Goal: Check status: Check status

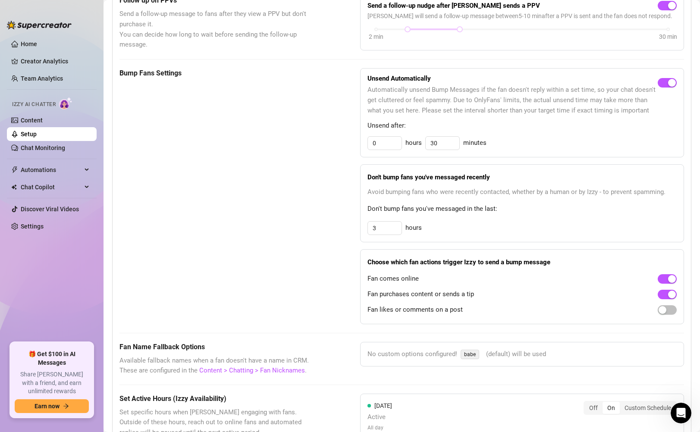
scroll to position [393, 0]
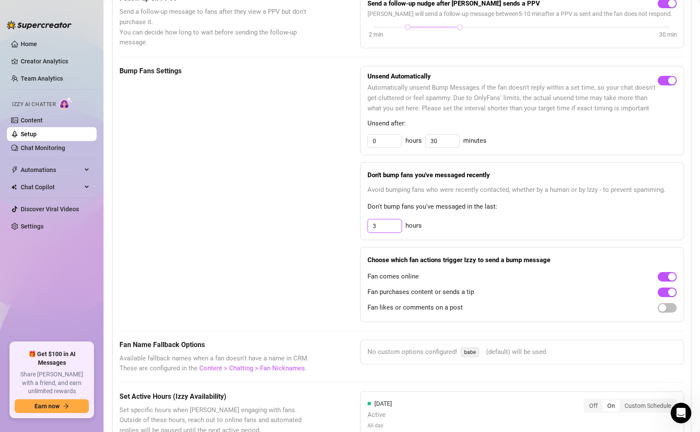
click at [385, 222] on input "3" at bounding box center [385, 225] width 34 height 13
type input "3"
click at [443, 229] on div "3 hours" at bounding box center [521, 226] width 309 height 14
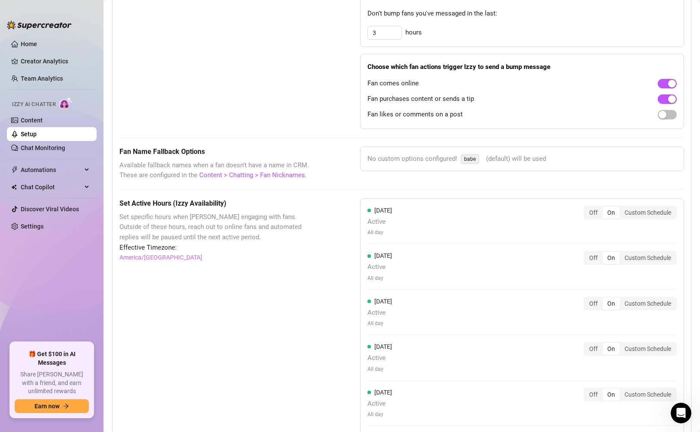
scroll to position [587, 0]
click at [26, 75] on link "Team Analytics" at bounding box center [42, 78] width 42 height 7
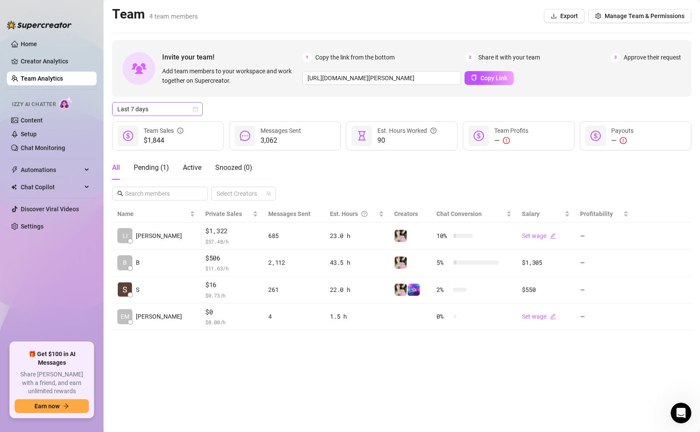
click at [200, 108] on div "Last 7 days" at bounding box center [157, 109] width 91 height 14
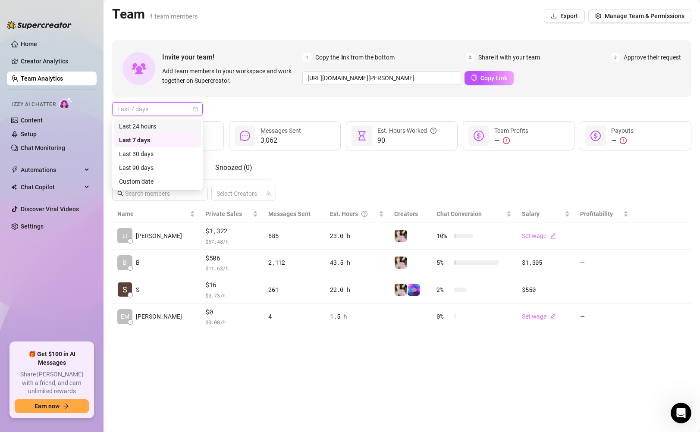
click at [173, 124] on div "Last 24 hours" at bounding box center [157, 126] width 77 height 9
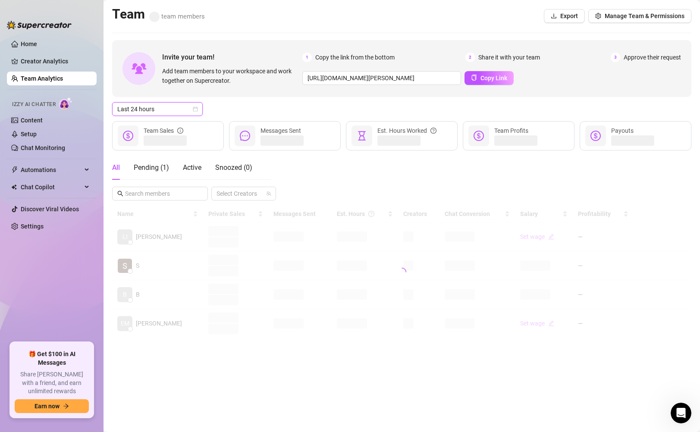
click at [250, 110] on div "Last 24 hours Last 24 hours" at bounding box center [401, 109] width 579 height 14
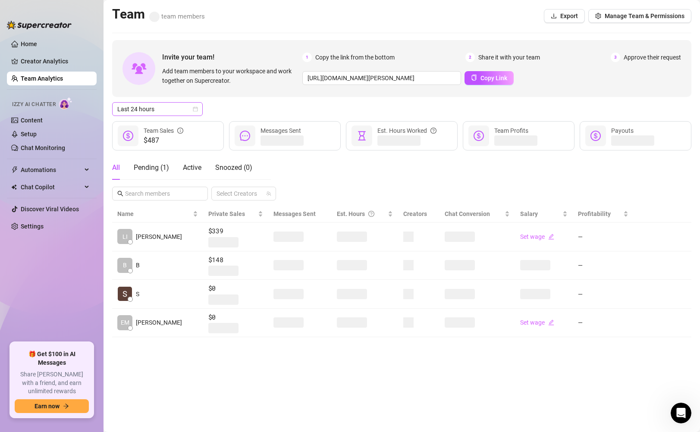
click at [193, 109] on icon "calendar" at bounding box center [195, 109] width 5 height 5
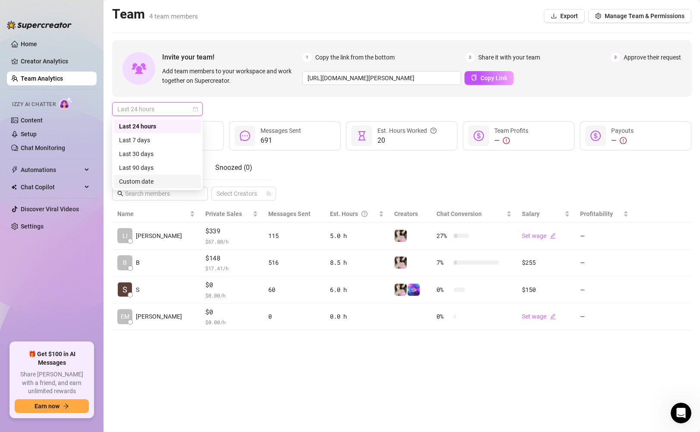
click at [150, 179] on div "Custom date" at bounding box center [157, 181] width 77 height 9
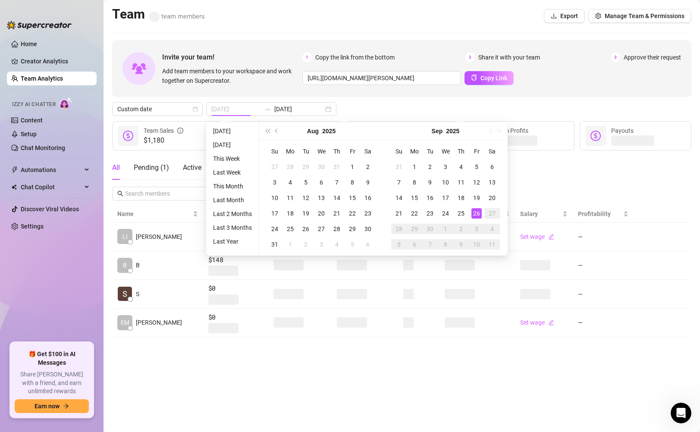
click at [474, 212] on div "26" at bounding box center [476, 213] width 10 height 10
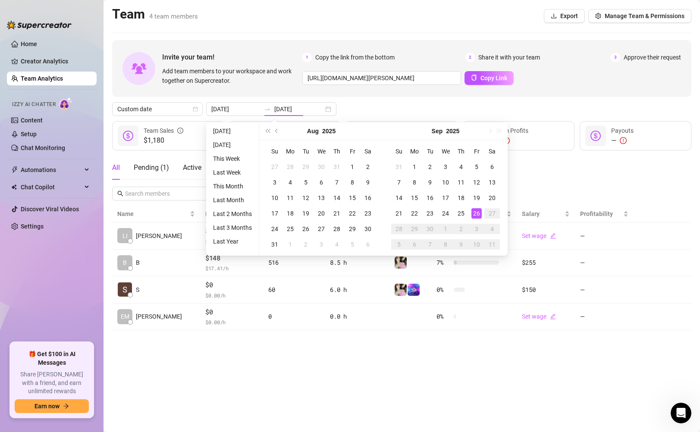
type input "[DATE]"
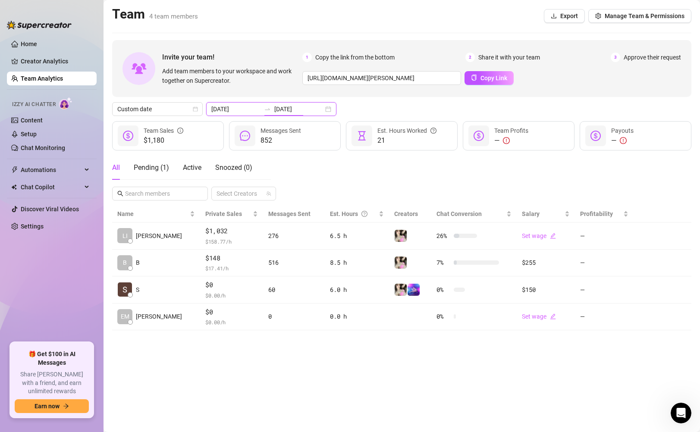
click at [301, 107] on input "[DATE]" at bounding box center [298, 108] width 49 height 9
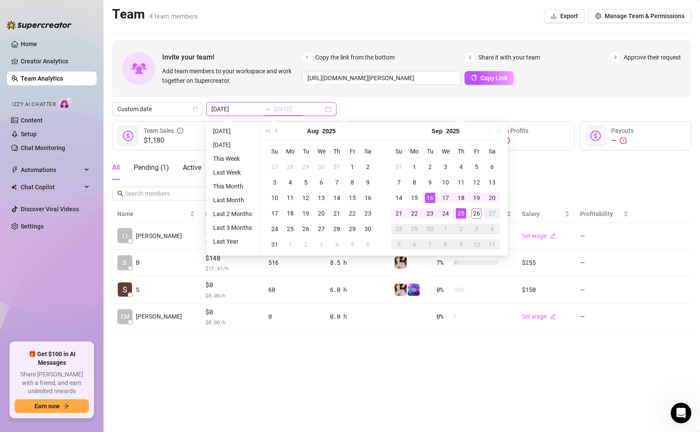
type input "[DATE]"
click at [479, 213] on div "26" at bounding box center [476, 213] width 10 height 10
click at [478, 213] on div "26" at bounding box center [476, 213] width 10 height 10
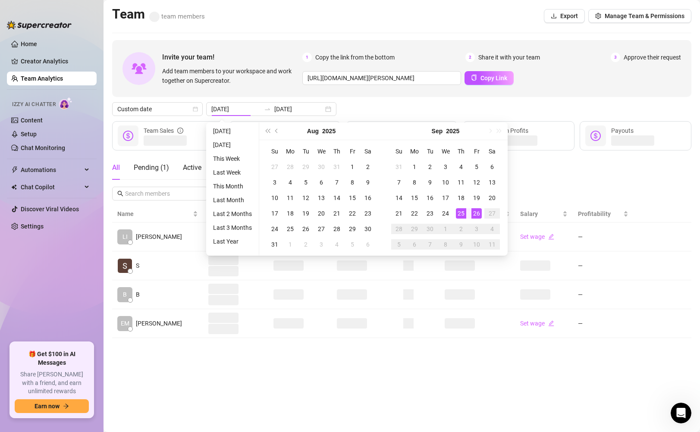
type input "[DATE]"
